Goal: Information Seeking & Learning: Check status

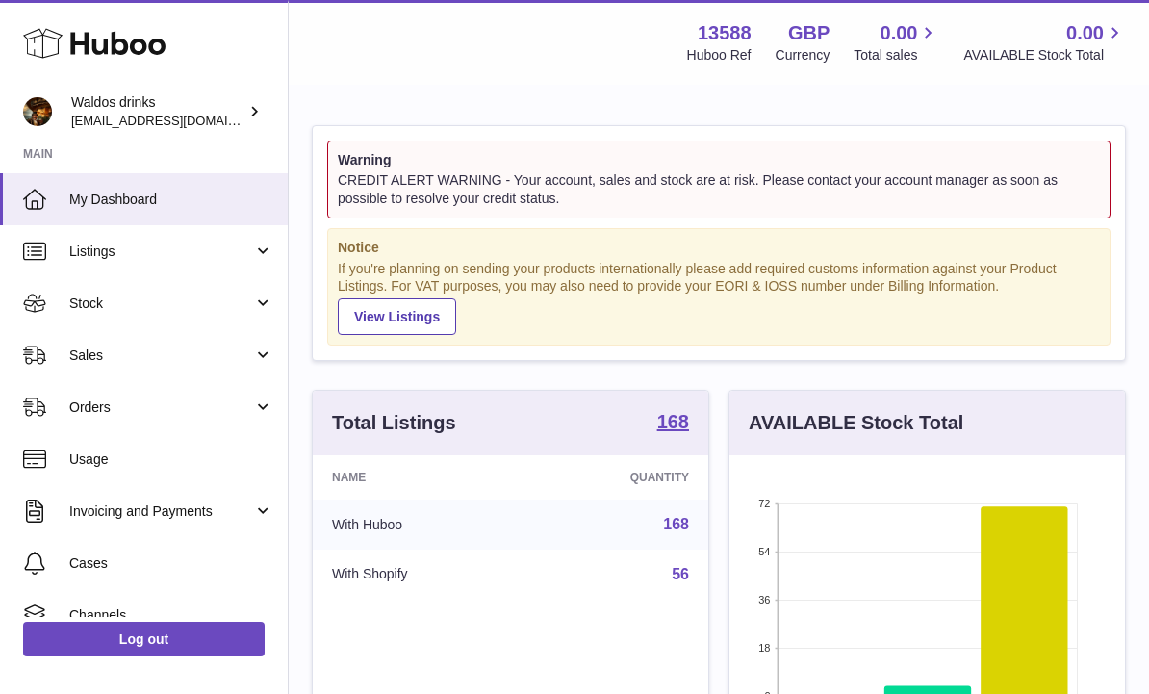
scroll to position [300, 396]
click at [248, 403] on span "Orders" at bounding box center [161, 408] width 184 height 18
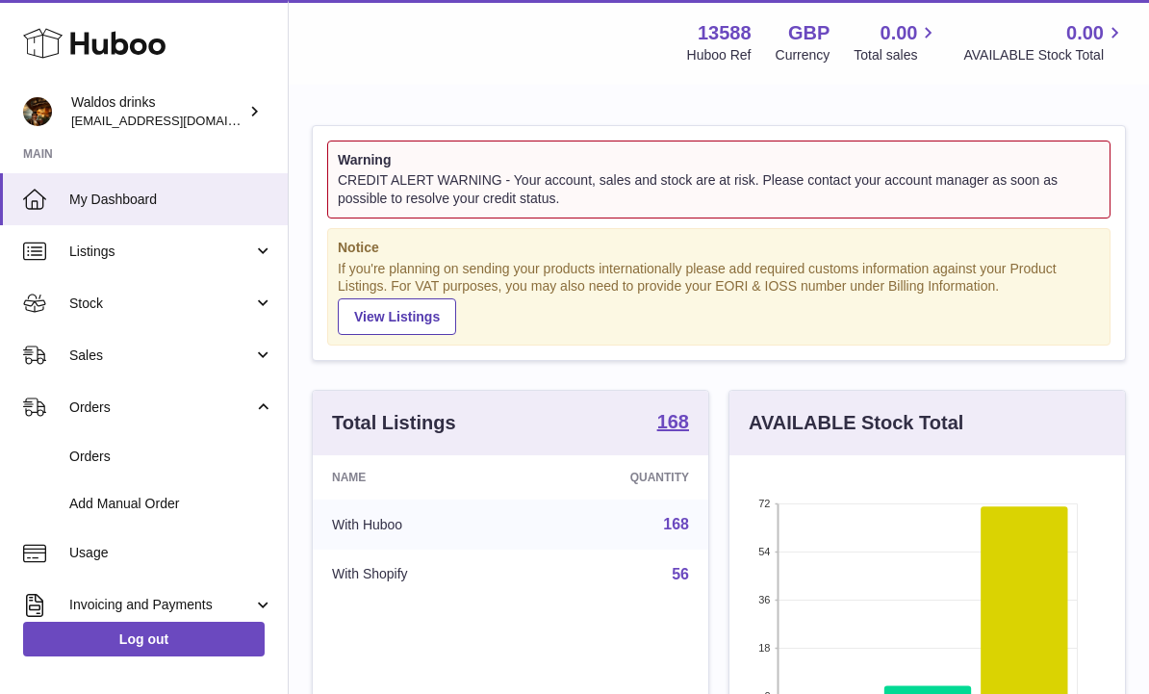
click at [87, 443] on link "Orders" at bounding box center [144, 456] width 288 height 47
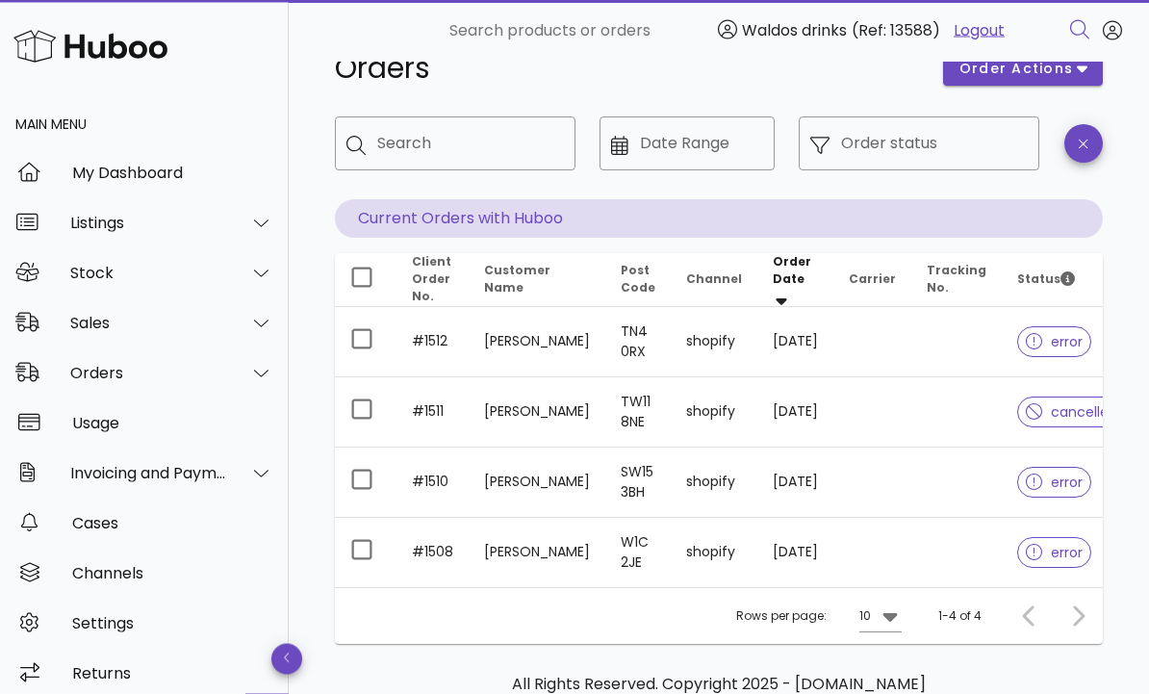
scroll to position [93, 0]
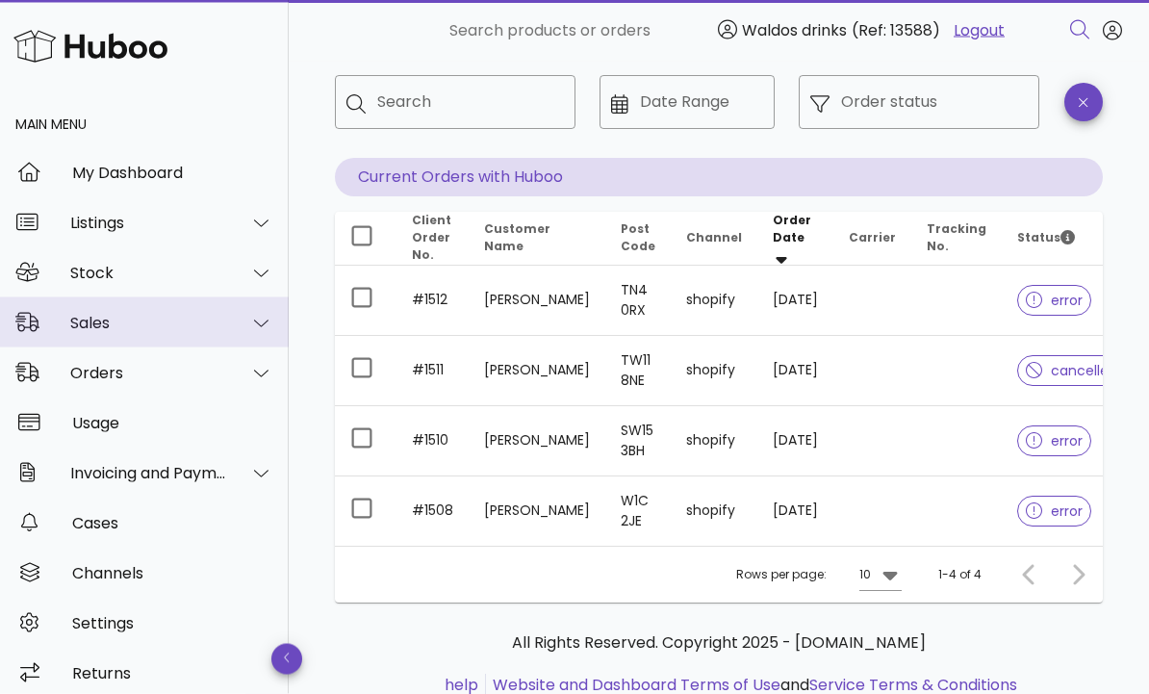
click at [244, 321] on div at bounding box center [250, 323] width 46 height 48
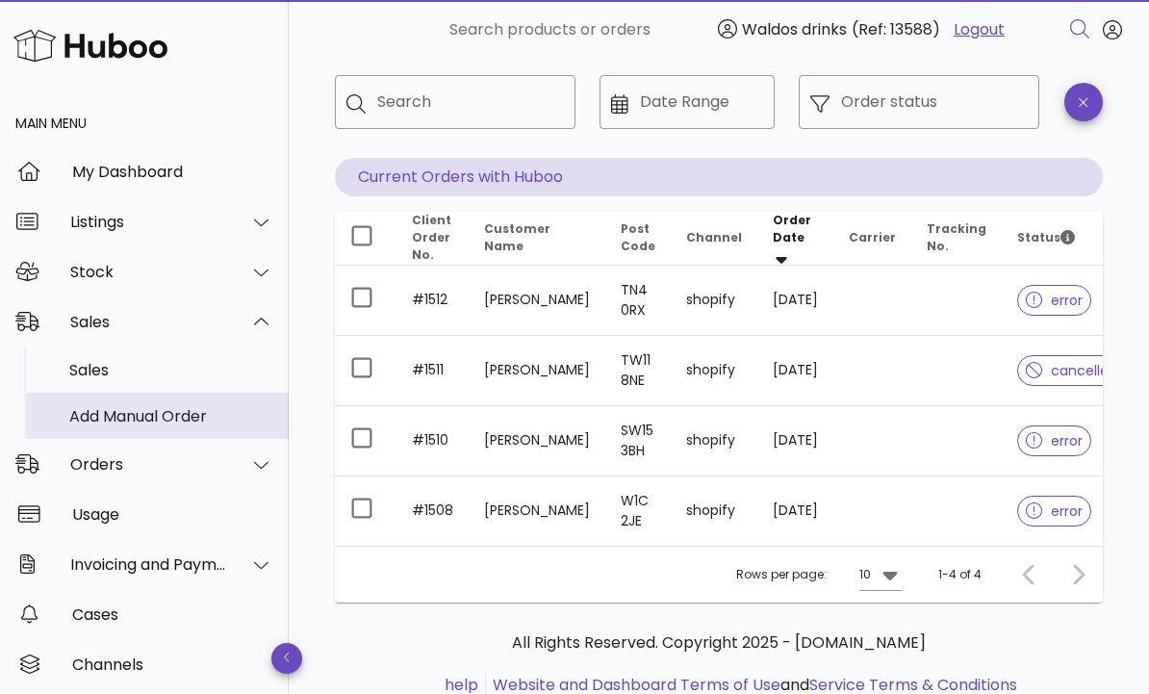
click at [141, 394] on link "Add Manual Order" at bounding box center [144, 417] width 289 height 46
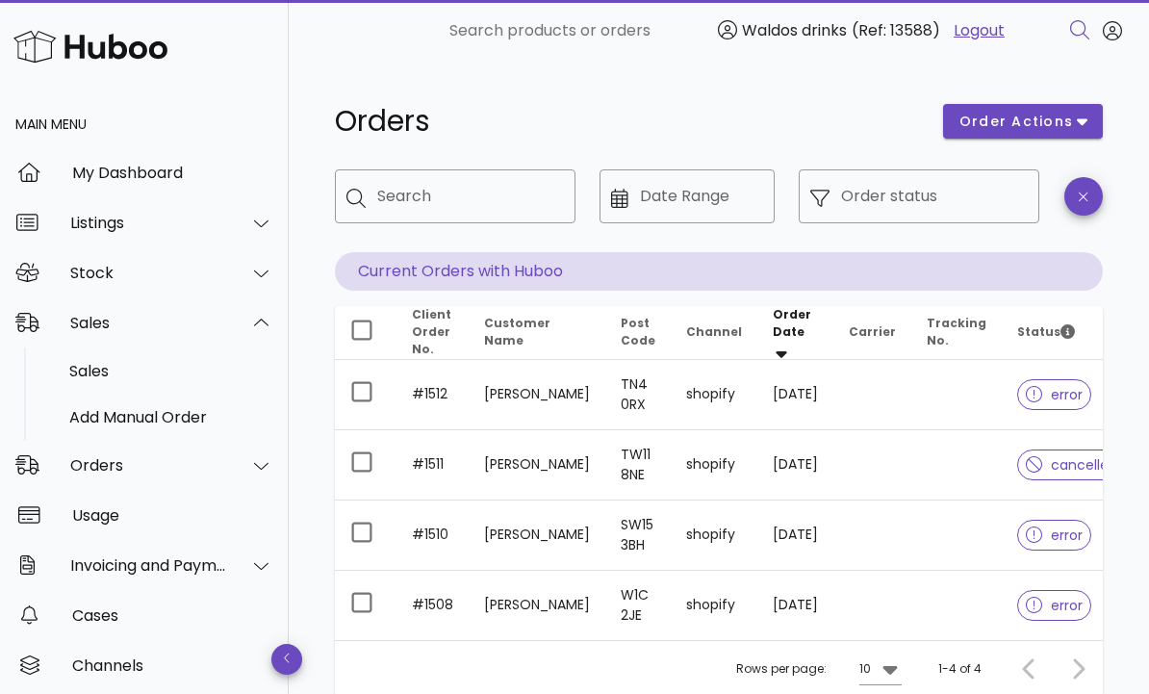
scroll to position [158, 0]
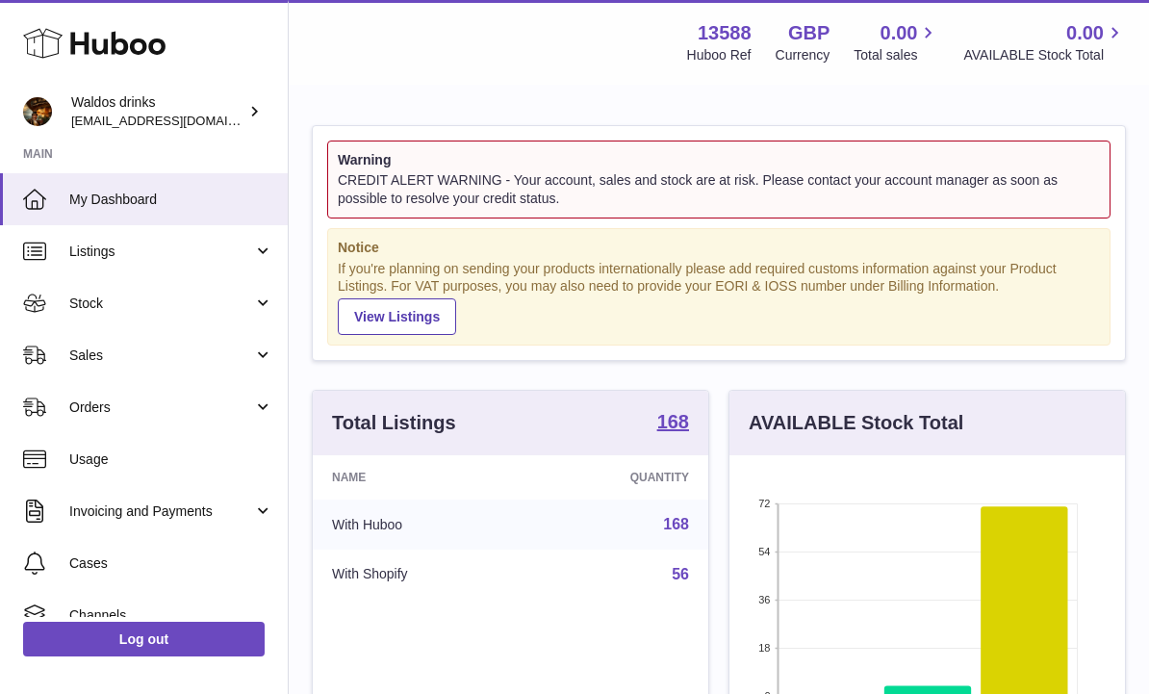
scroll to position [300, 396]
click at [274, 348] on link "Sales" at bounding box center [144, 355] width 288 height 52
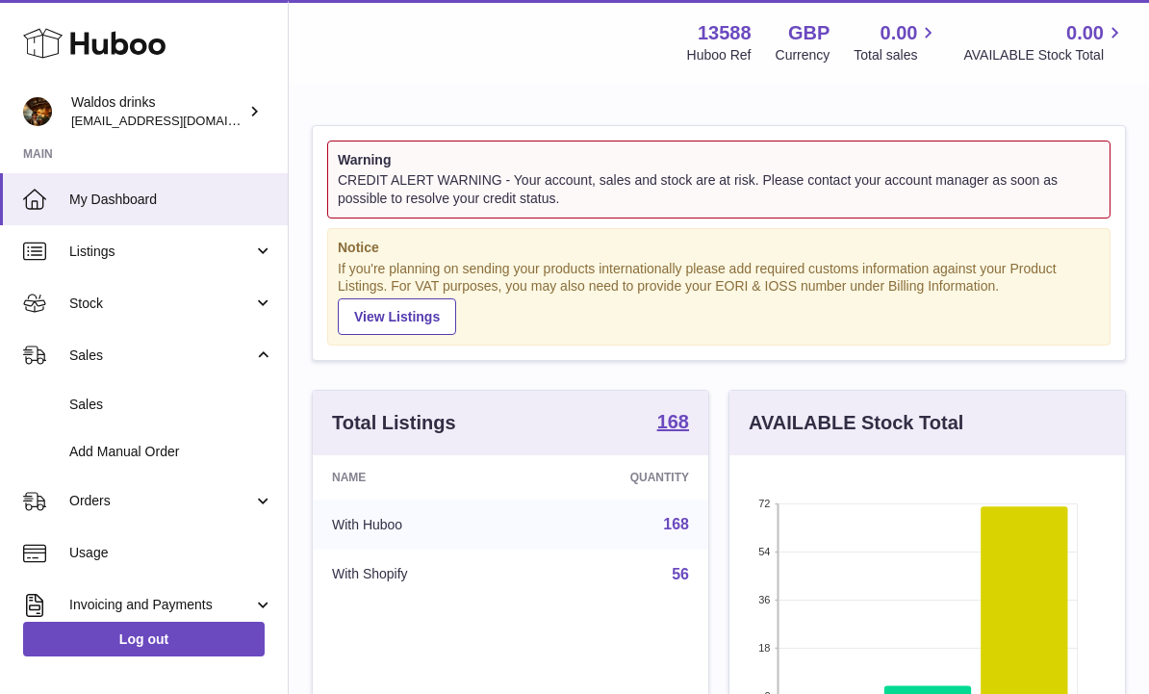
click at [124, 397] on span "Sales" at bounding box center [171, 405] width 204 height 18
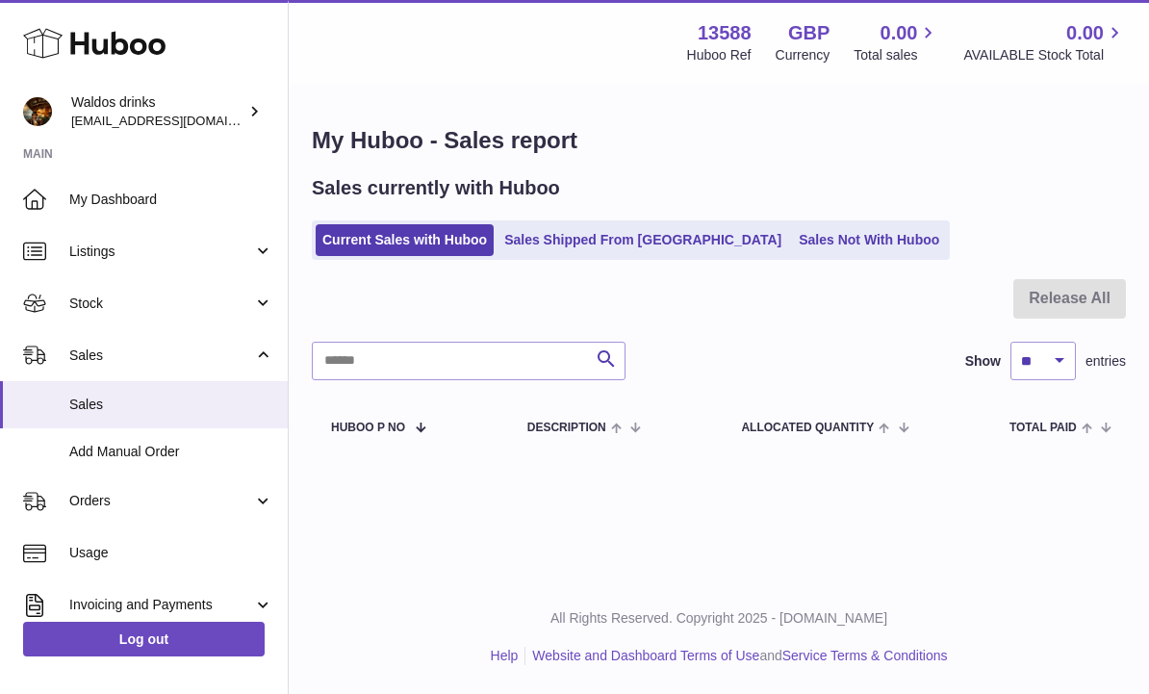
click at [614, 241] on link "Sales Shipped From [GEOGRAPHIC_DATA]" at bounding box center [643, 240] width 291 height 32
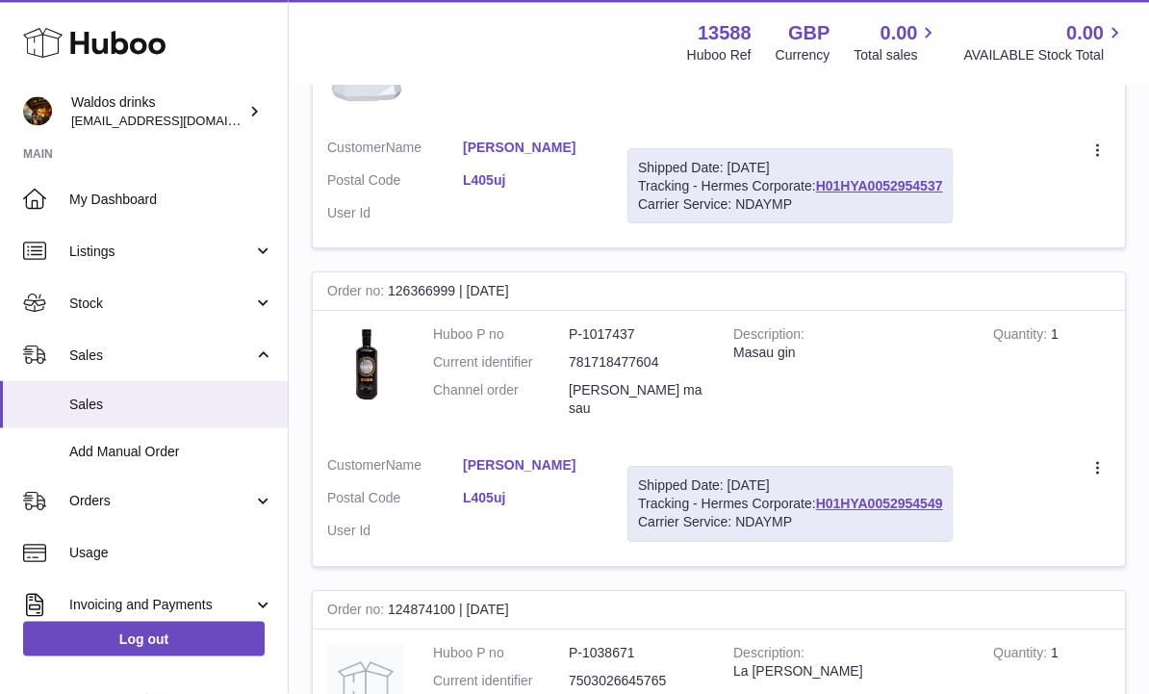
scroll to position [551, 0]
click at [902, 496] on link "H01HYA0052954549" at bounding box center [879, 503] width 127 height 15
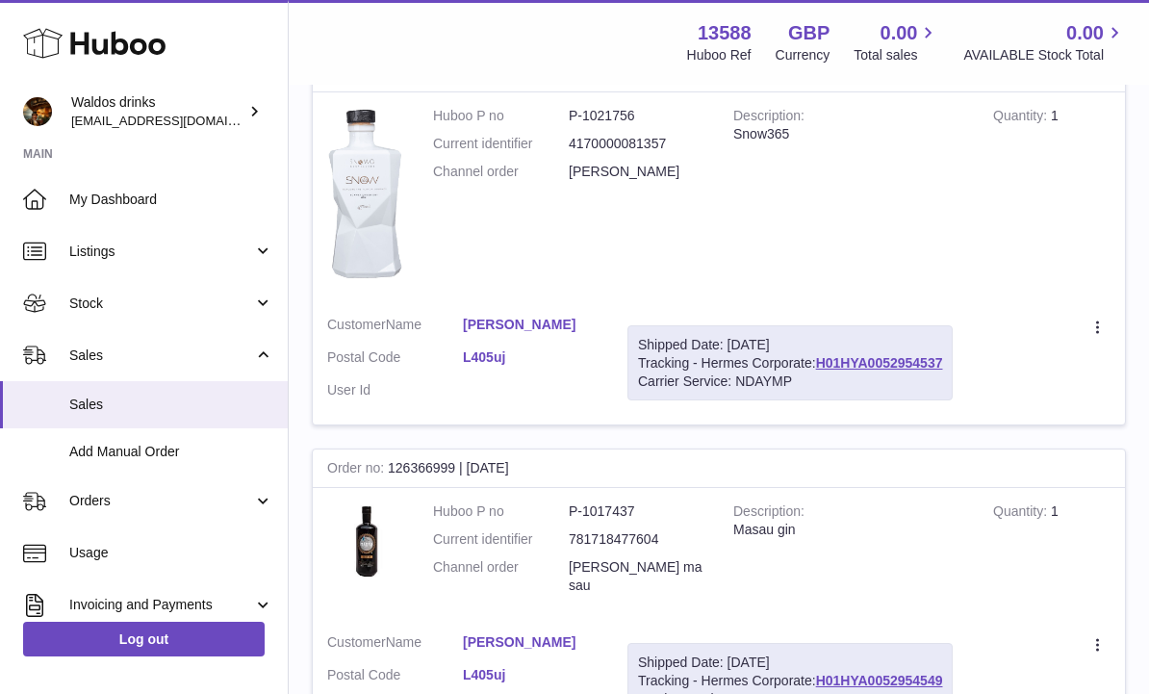
scroll to position [373, 0]
click at [883, 364] on link "H01HYA0052954537" at bounding box center [879, 363] width 127 height 15
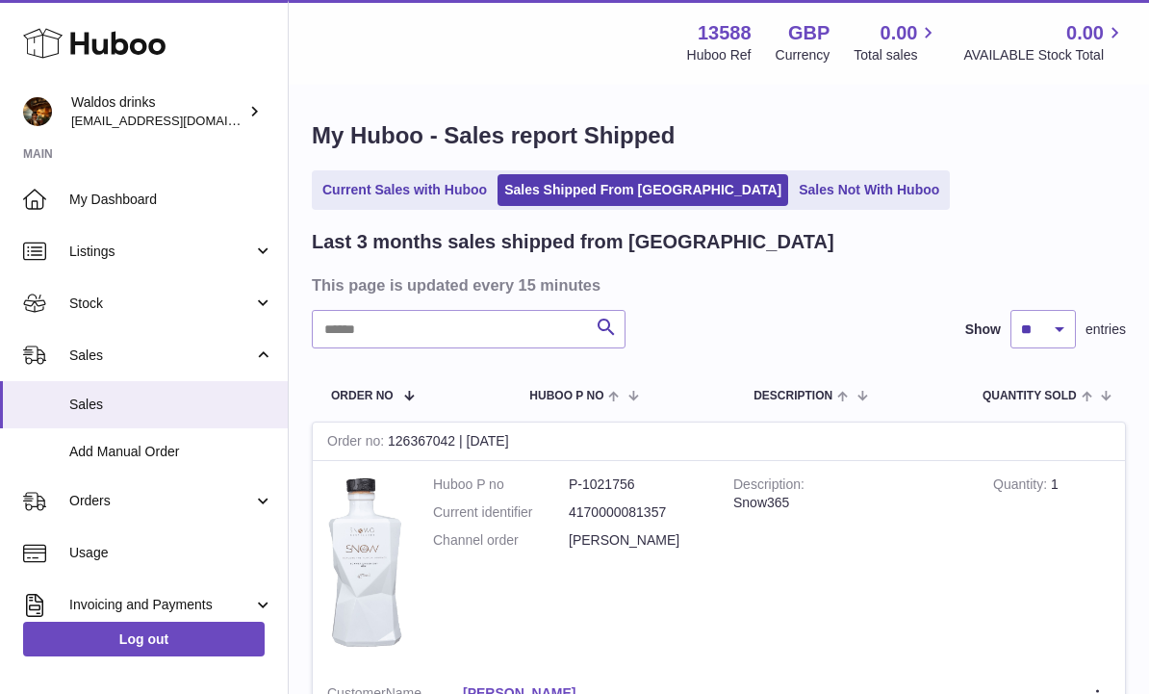
scroll to position [0, 0]
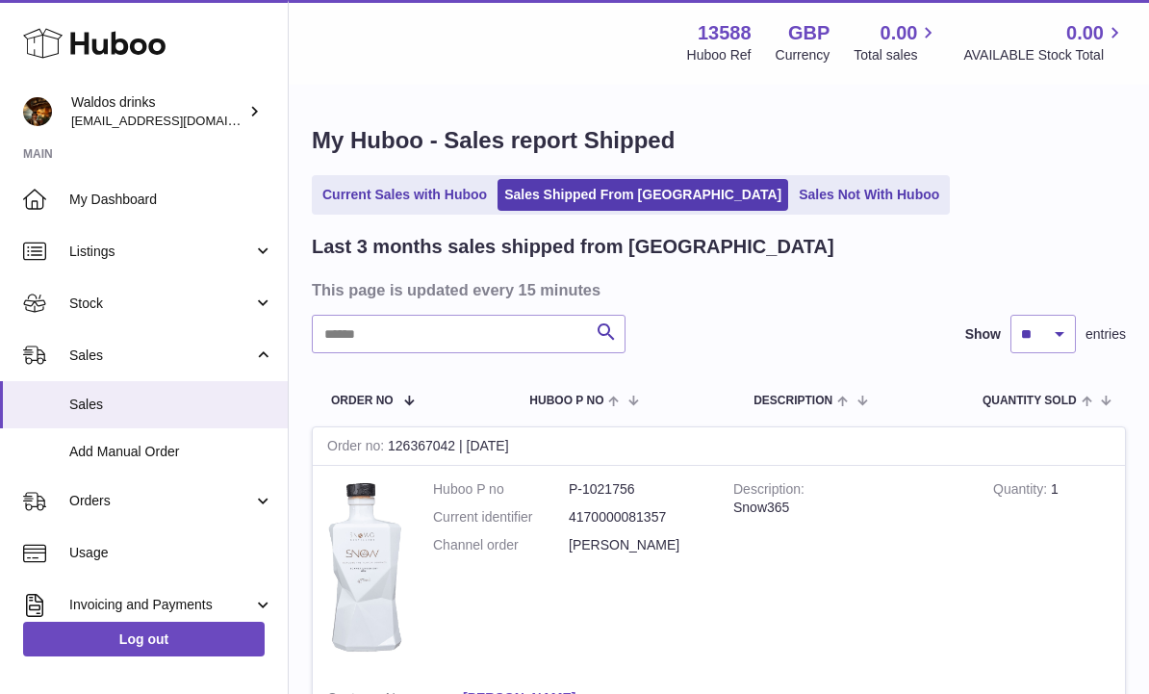
click at [172, 212] on link "My Dashboard" at bounding box center [144, 199] width 288 height 52
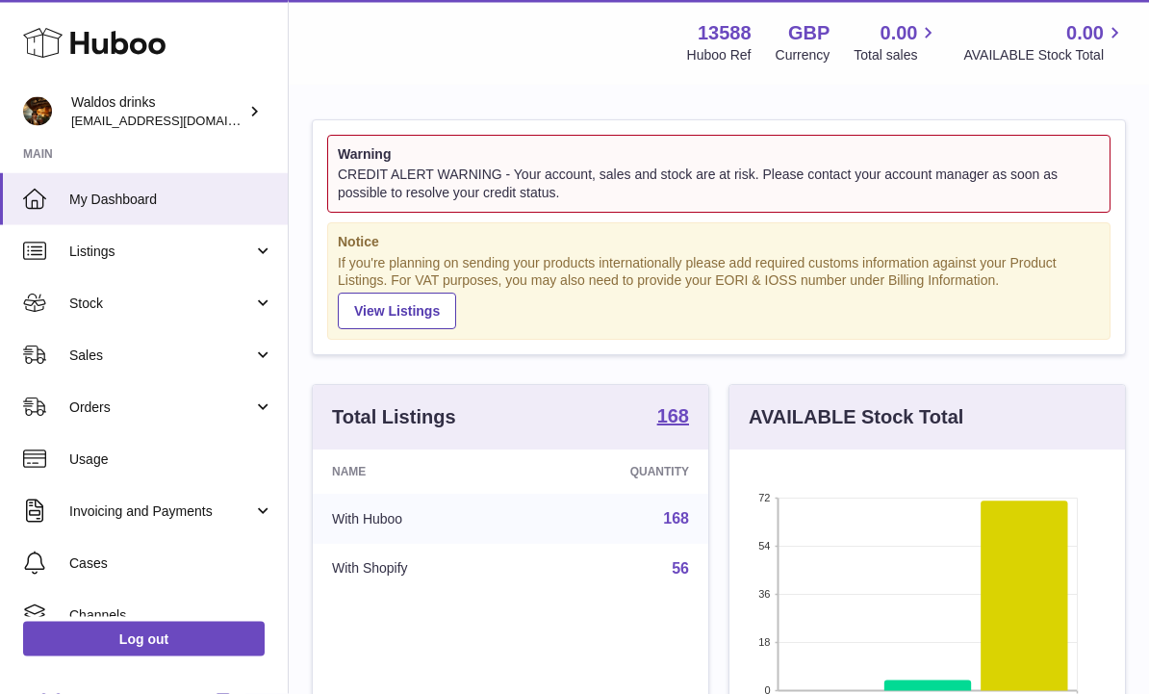
scroll to position [4, 0]
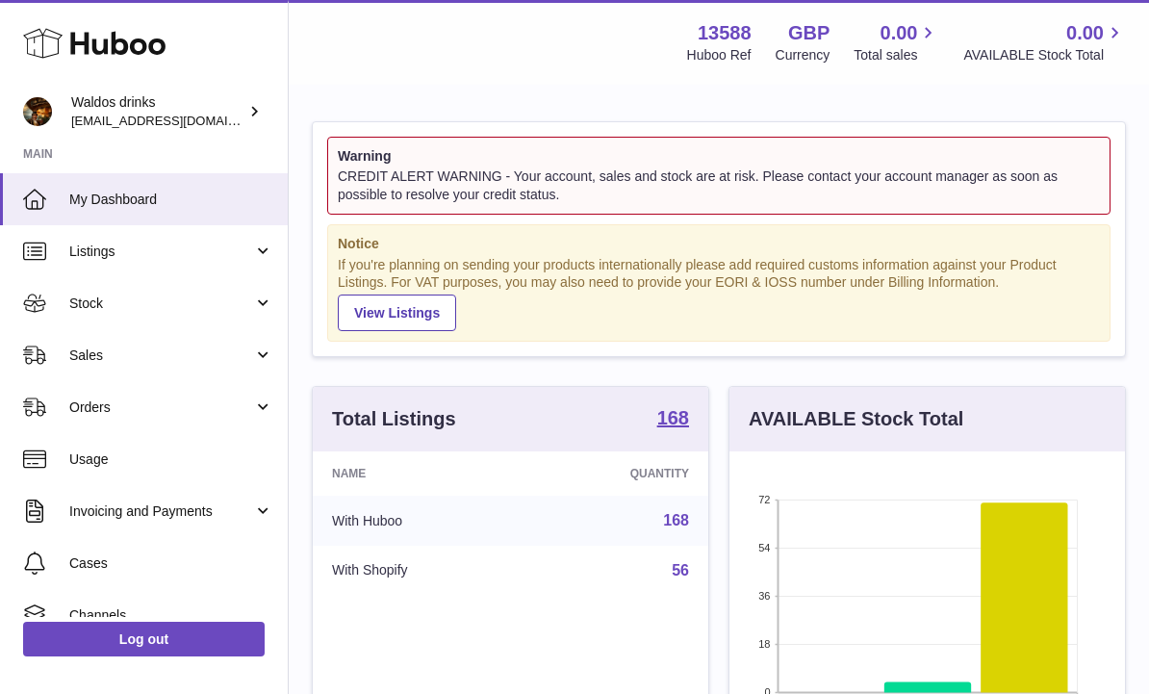
click at [237, 98] on div "Waldos drinks [EMAIL_ADDRESS][DOMAIN_NAME]" at bounding box center [157, 111] width 173 height 37
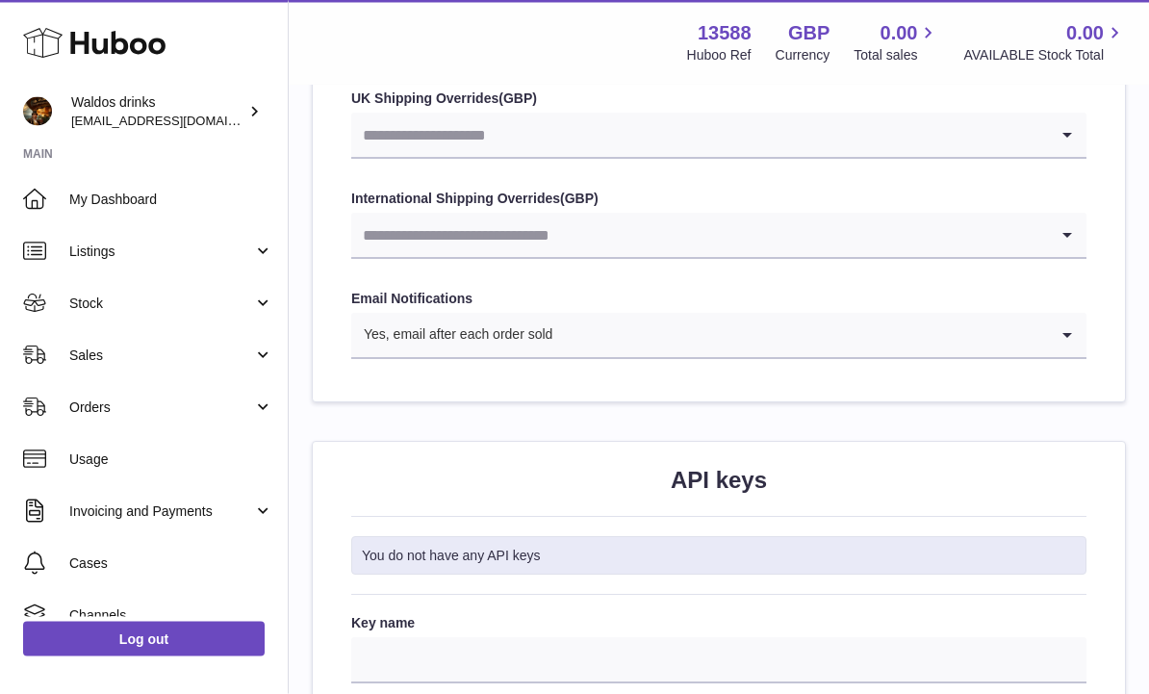
scroll to position [2148, 0]
